Goal: Task Accomplishment & Management: Manage account settings

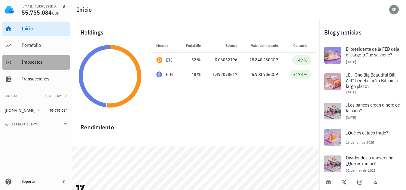
click at [30, 66] on div "Impuestos" at bounding box center [45, 63] width 46 height 14
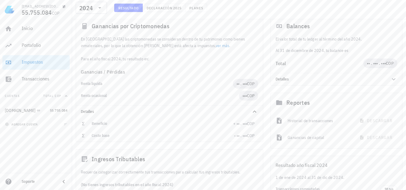
scroll to position [60, 0]
click at [336, 121] on span "Cambiar plan" at bounding box center [336, 119] width 32 height 5
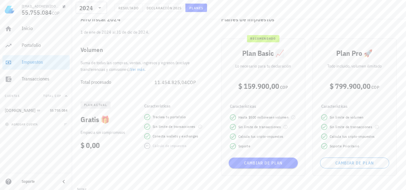
scroll to position [60, 0]
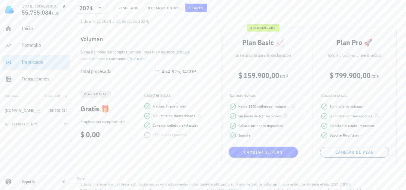
click at [143, 58] on link "Ver más" at bounding box center [137, 58] width 14 height 5
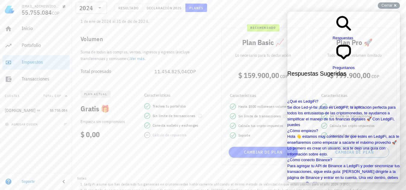
scroll to position [0, 0]
click at [395, 5] on div "Cerrar cross-small" at bounding box center [389, 5] width 22 height 6
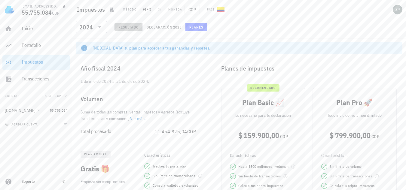
click at [129, 29] on span "Resultado" at bounding box center [128, 27] width 21 height 5
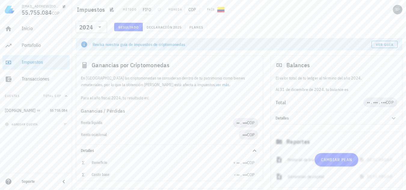
scroll to position [30, 0]
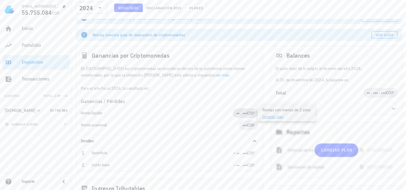
click at [236, 114] on span "•• . •••" at bounding box center [241, 113] width 11 height 5
click at [216, 77] on link "ver más" at bounding box center [223, 74] width 14 height 5
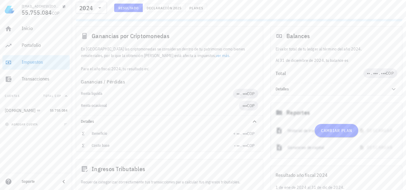
scroll to position [60, 0]
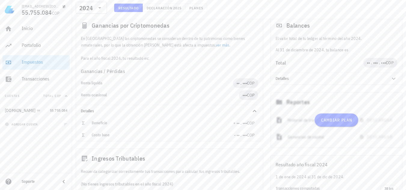
click at [99, 96] on div "Renta ocasional" at bounding box center [160, 95] width 158 height 5
click at [250, 97] on span "COP" at bounding box center [251, 95] width 8 height 5
click at [244, 95] on span "•••" at bounding box center [244, 95] width 5 height 5
click at [242, 95] on span "•••" at bounding box center [244, 95] width 5 height 5
click at [245, 94] on span "•••" at bounding box center [244, 95] width 5 height 5
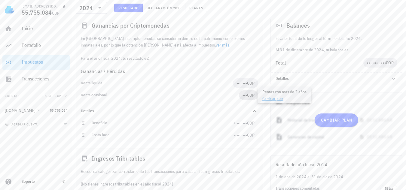
click at [245, 94] on span "•••" at bounding box center [244, 95] width 5 height 5
click at [234, 124] on span "+ •• . •••" at bounding box center [240, 122] width 14 height 5
click at [235, 122] on span "+ •• . •••" at bounding box center [240, 122] width 14 height 5
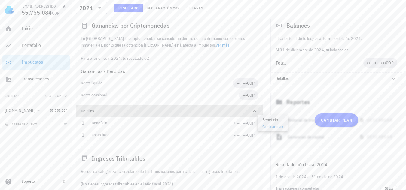
click at [253, 111] on icon at bounding box center [254, 111] width 7 height 7
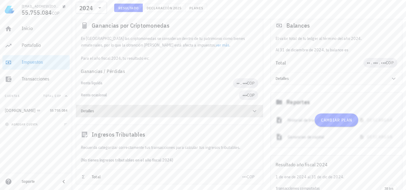
click at [253, 111] on icon at bounding box center [255, 111] width 4 height 2
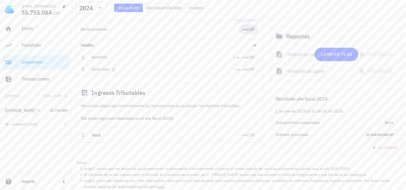
scroll to position [127, 0]
click at [250, 136] on span "COP" at bounding box center [251, 133] width 8 height 5
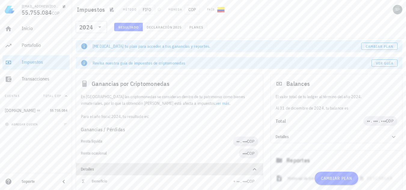
scroll to position [0, 0]
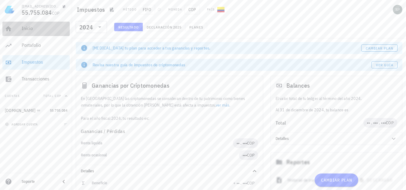
click at [31, 30] on div "Inicio" at bounding box center [45, 29] width 46 height 6
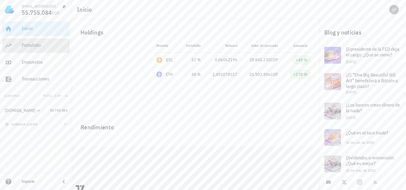
click at [41, 45] on div "Portafolio" at bounding box center [45, 45] width 46 height 6
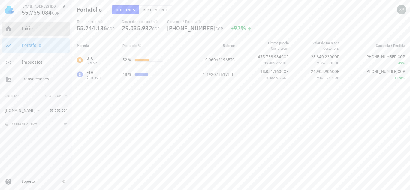
click at [32, 31] on div "Inicio" at bounding box center [45, 29] width 46 height 6
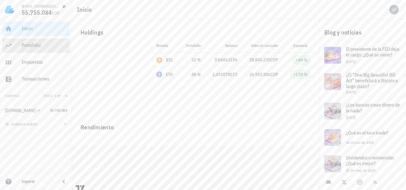
click at [36, 47] on div "Portafolio" at bounding box center [45, 45] width 46 height 6
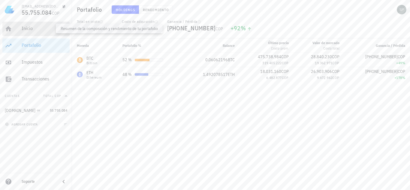
click at [29, 29] on div "Inicio" at bounding box center [45, 29] width 46 height 6
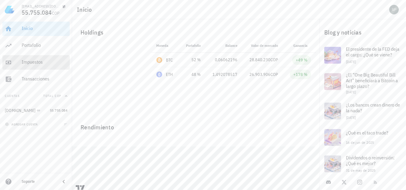
click at [32, 63] on div "Impuestos" at bounding box center [45, 62] width 46 height 6
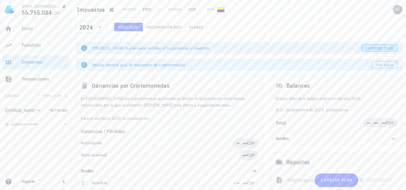
click at [389, 49] on span "Cambiar plan" at bounding box center [379, 48] width 28 height 5
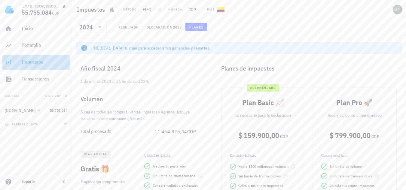
click at [33, 63] on div "Impuestos" at bounding box center [45, 62] width 46 height 6
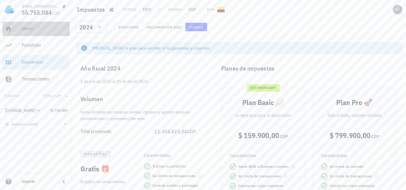
click at [24, 30] on div "Inicio" at bounding box center [45, 29] width 46 height 6
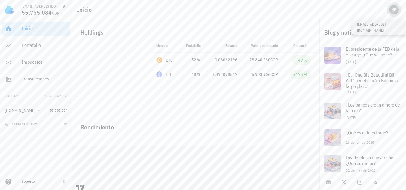
click at [396, 11] on div "avatar" at bounding box center [394, 10] width 10 height 10
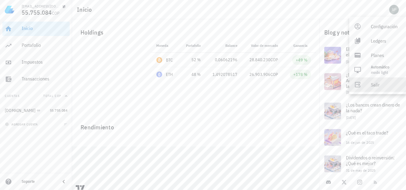
click at [372, 86] on div "Salir" at bounding box center [386, 85] width 30 height 12
